Goal: Navigation & Orientation: Find specific page/section

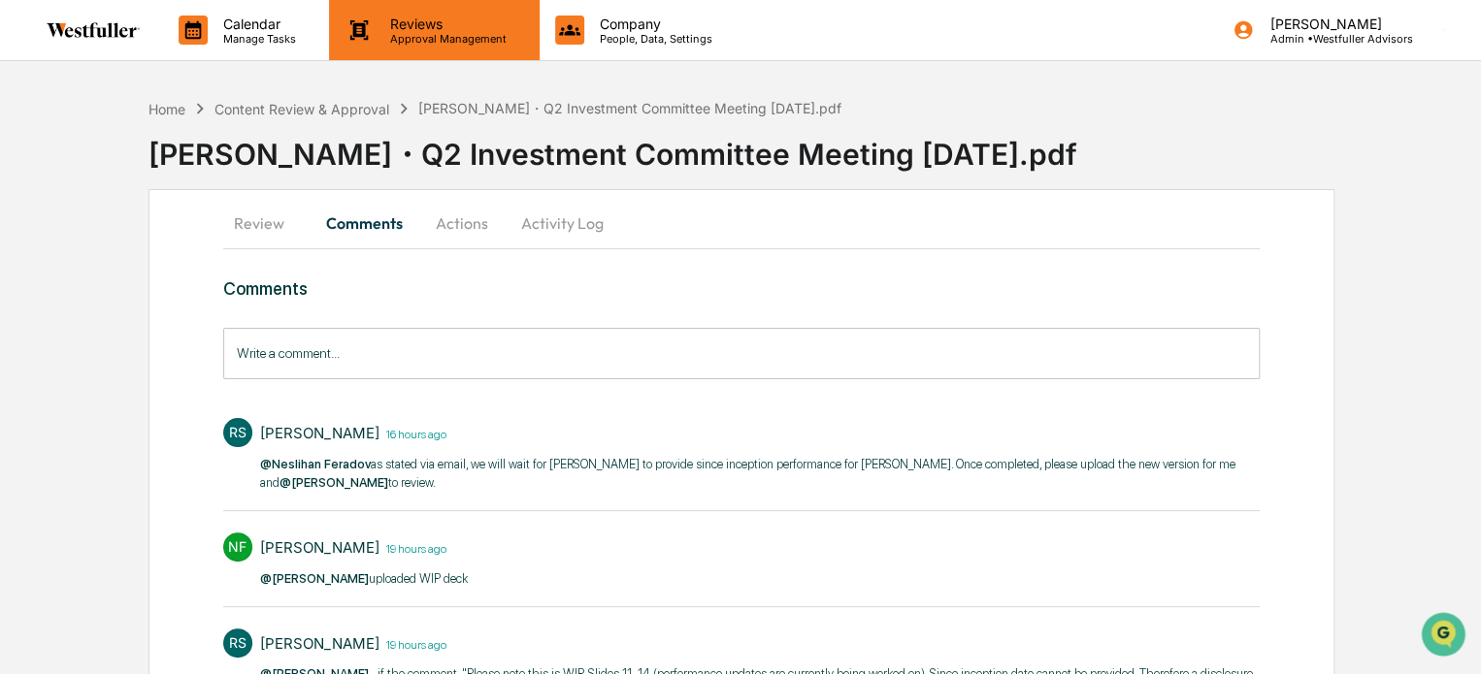
click at [444, 54] on div "Reviews Approval Management" at bounding box center [434, 30] width 210 height 60
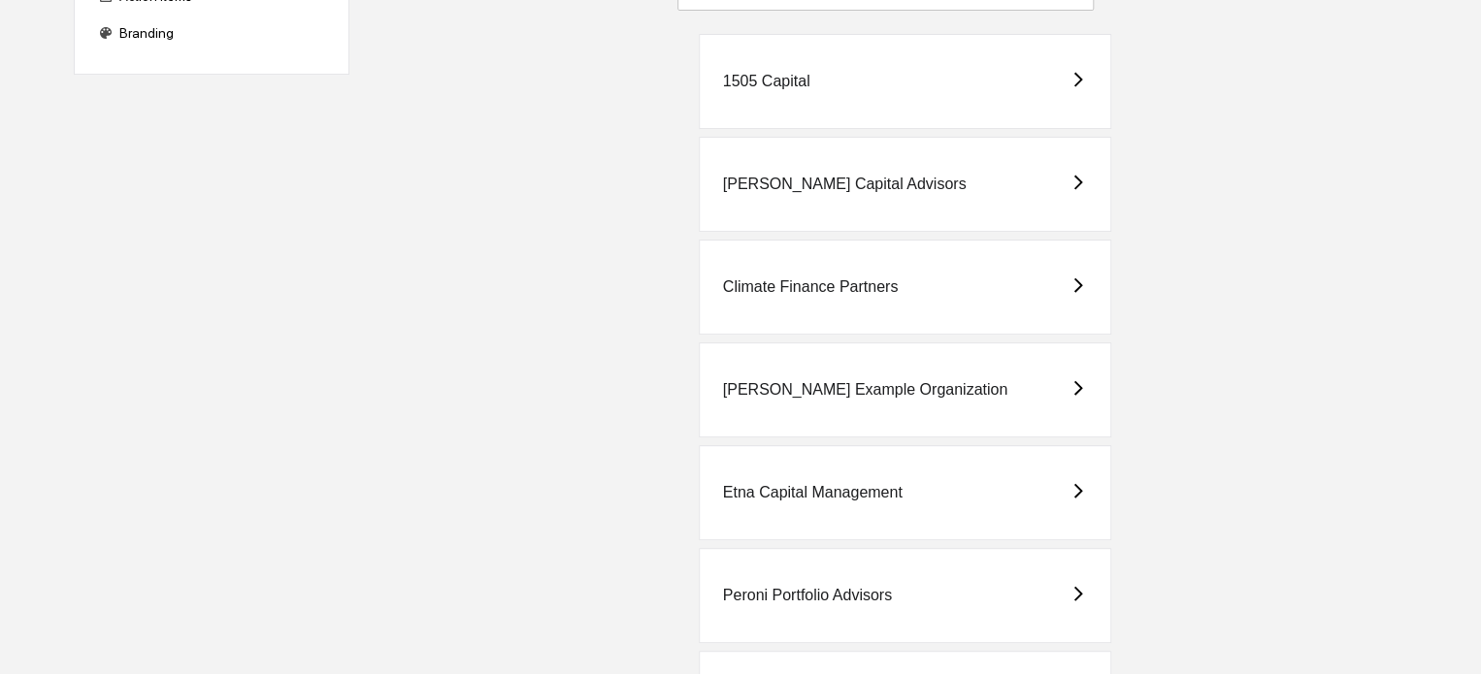
scroll to position [322, 0]
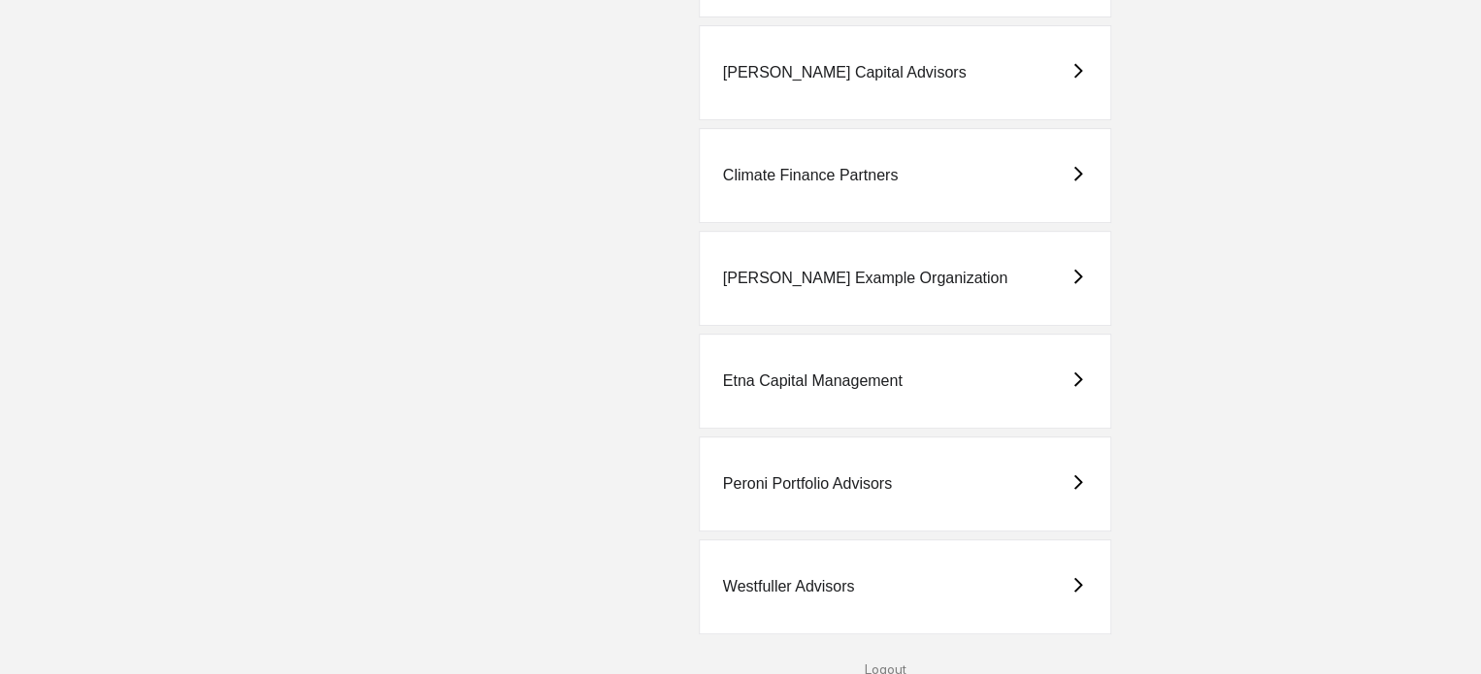
click at [838, 561] on div "Westfuller Advisors" at bounding box center [905, 586] width 413 height 95
